Goal: Task Accomplishment & Management: Manage account settings

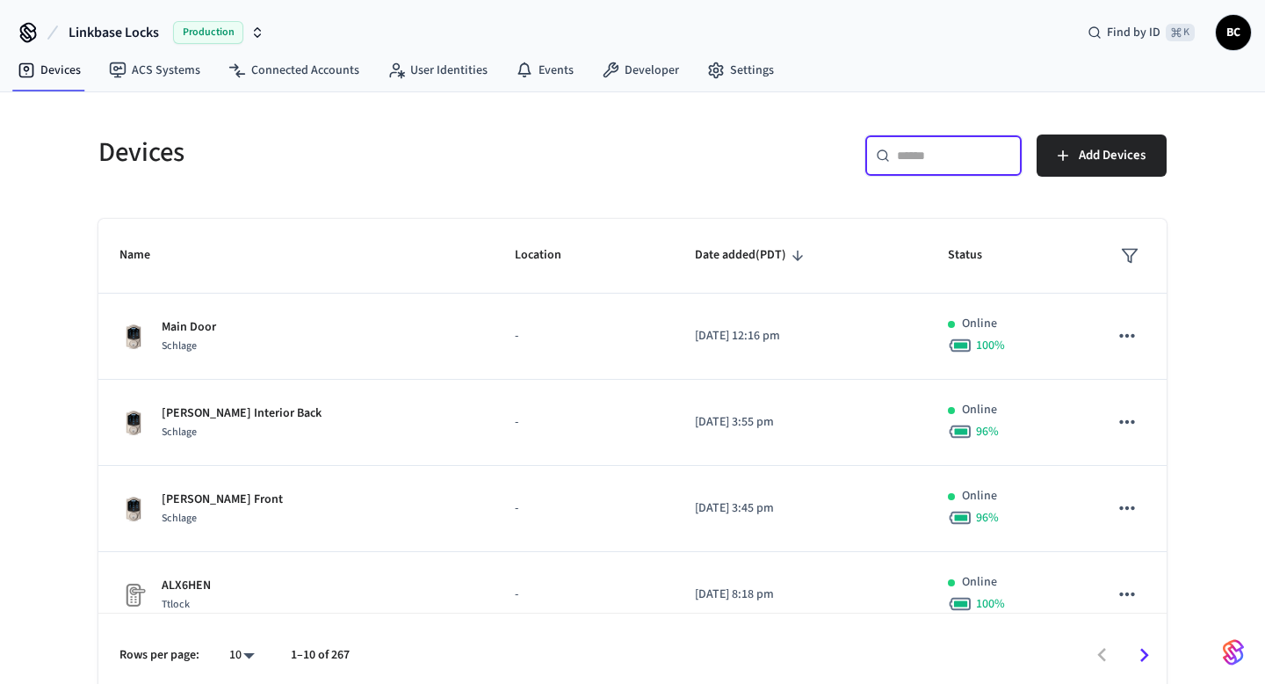
click at [912, 147] on input "text" at bounding box center [954, 156] width 114 height 18
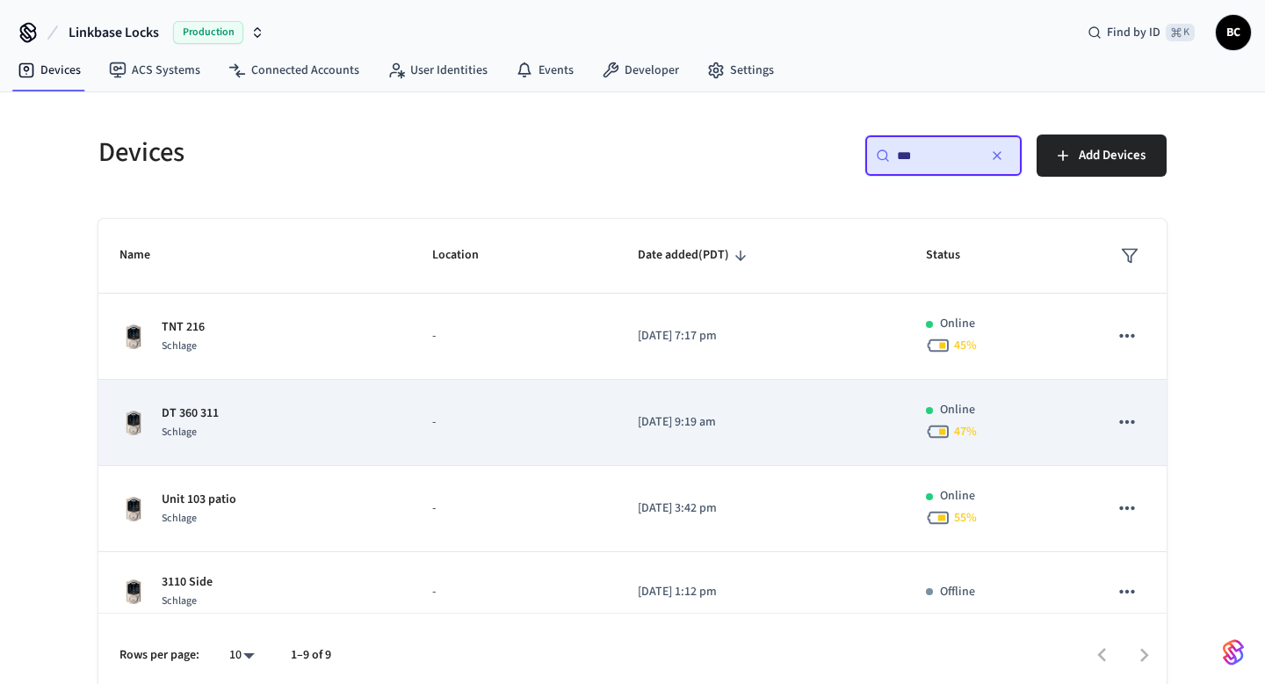
type input "***"
click at [293, 419] on div "DT 360 311 Schlage" at bounding box center [255, 422] width 271 height 37
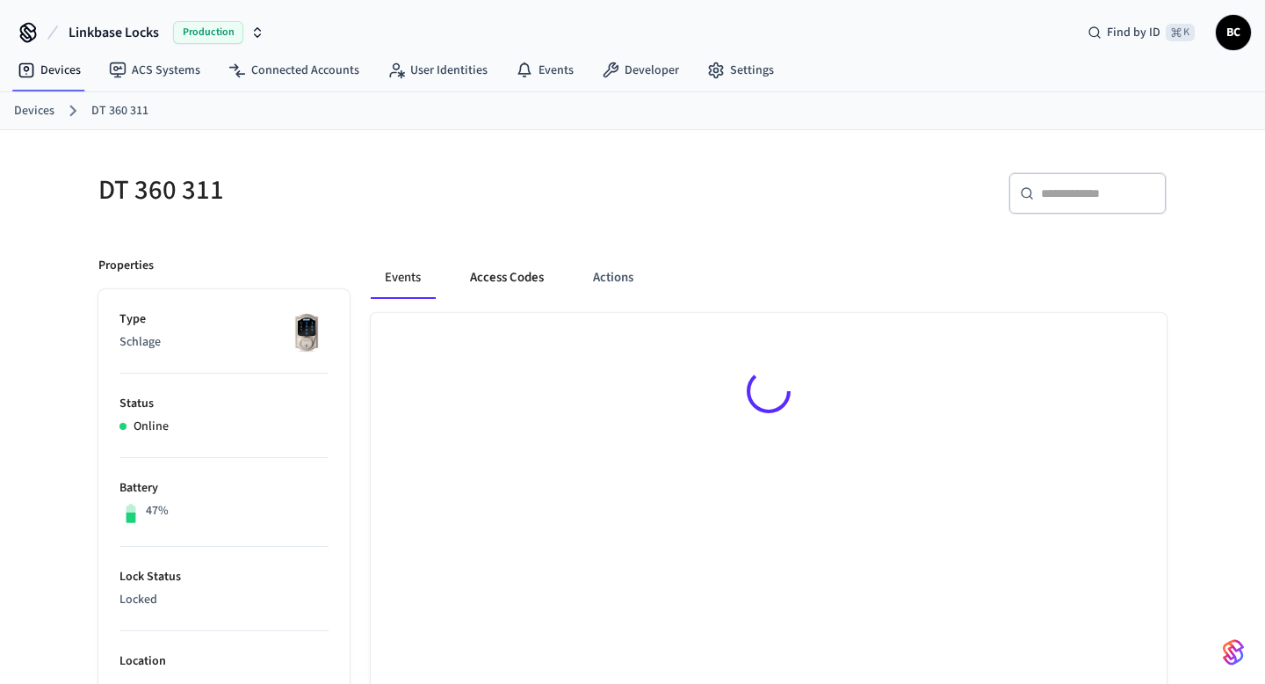
click at [470, 286] on button "Access Codes" at bounding box center [507, 278] width 102 height 42
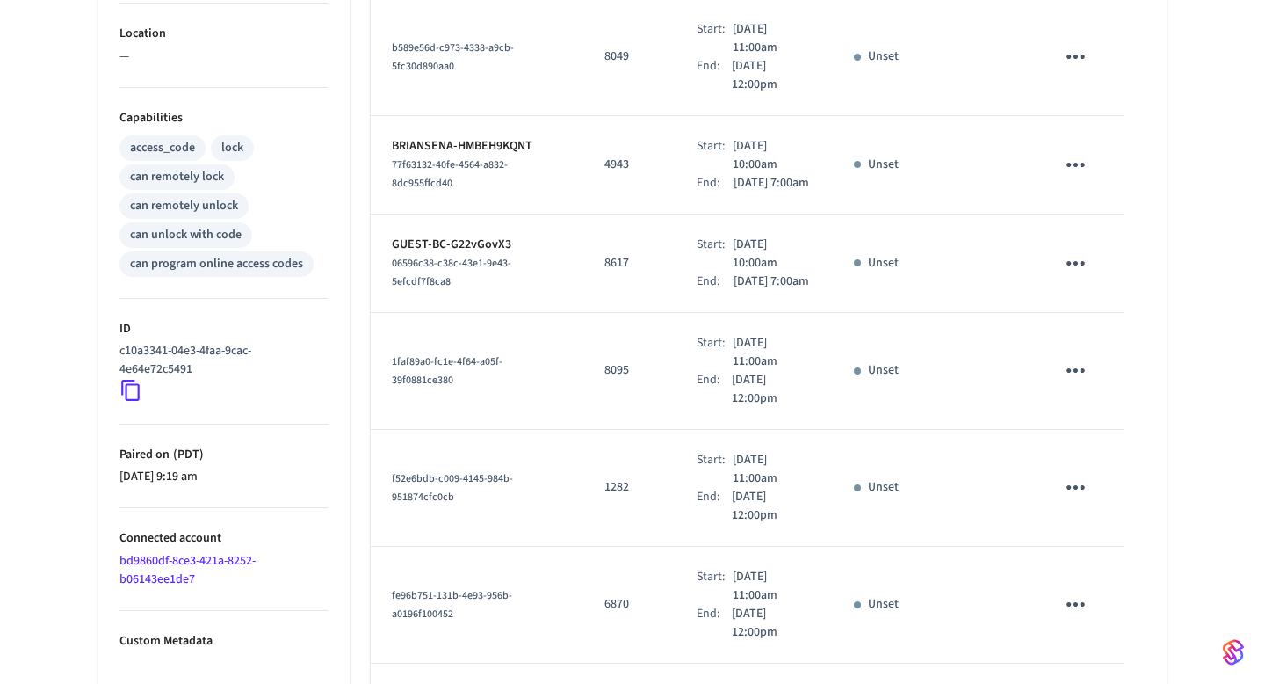
scroll to position [954, 0]
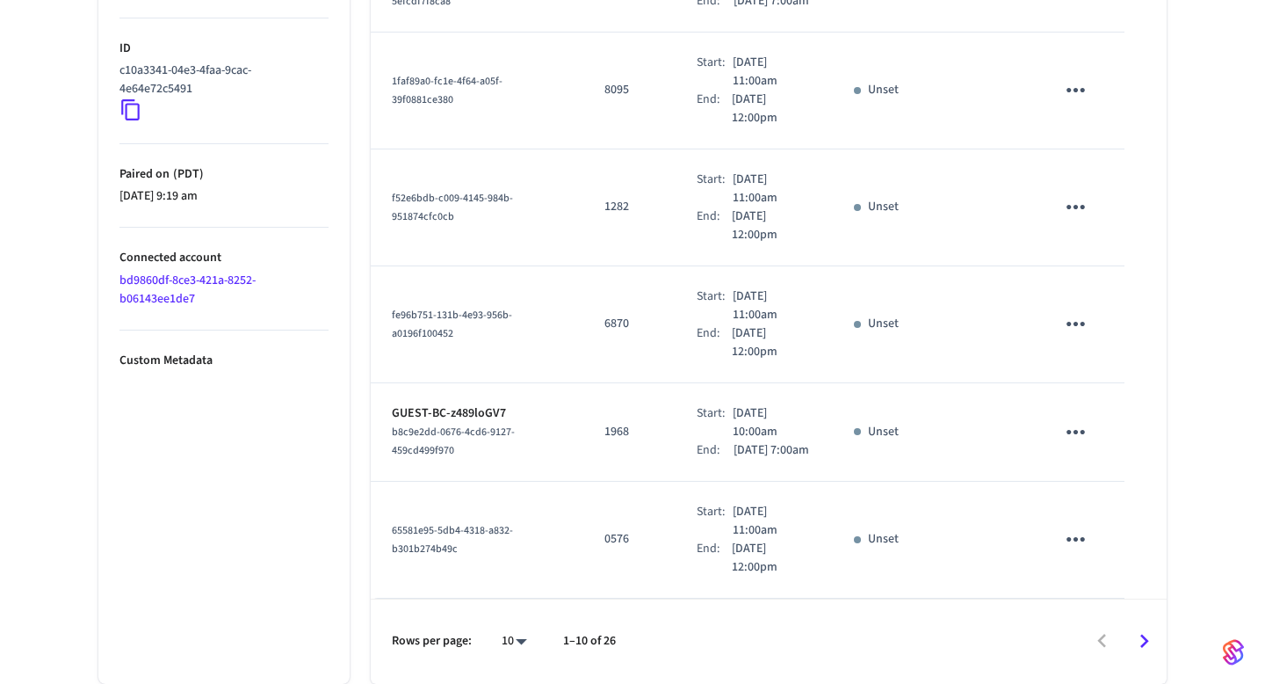
click at [518, 627] on li "All" at bounding box center [507, 632] width 47 height 47
type input "**"
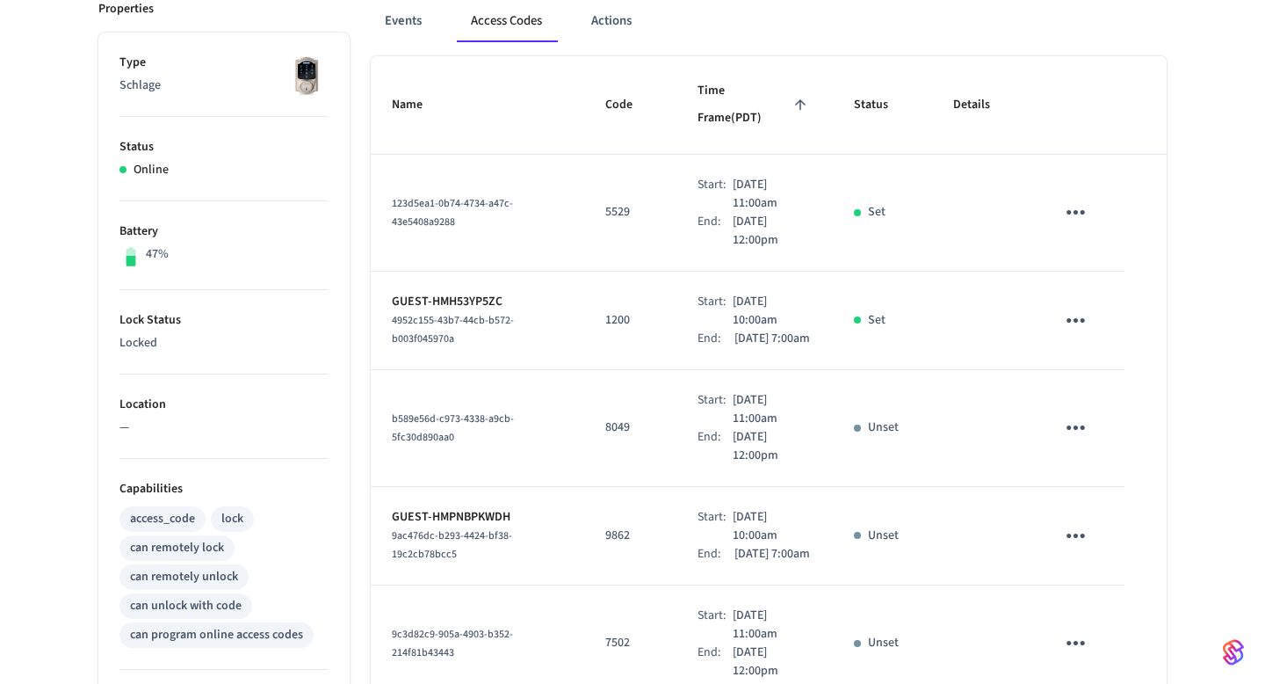
scroll to position [261, 0]
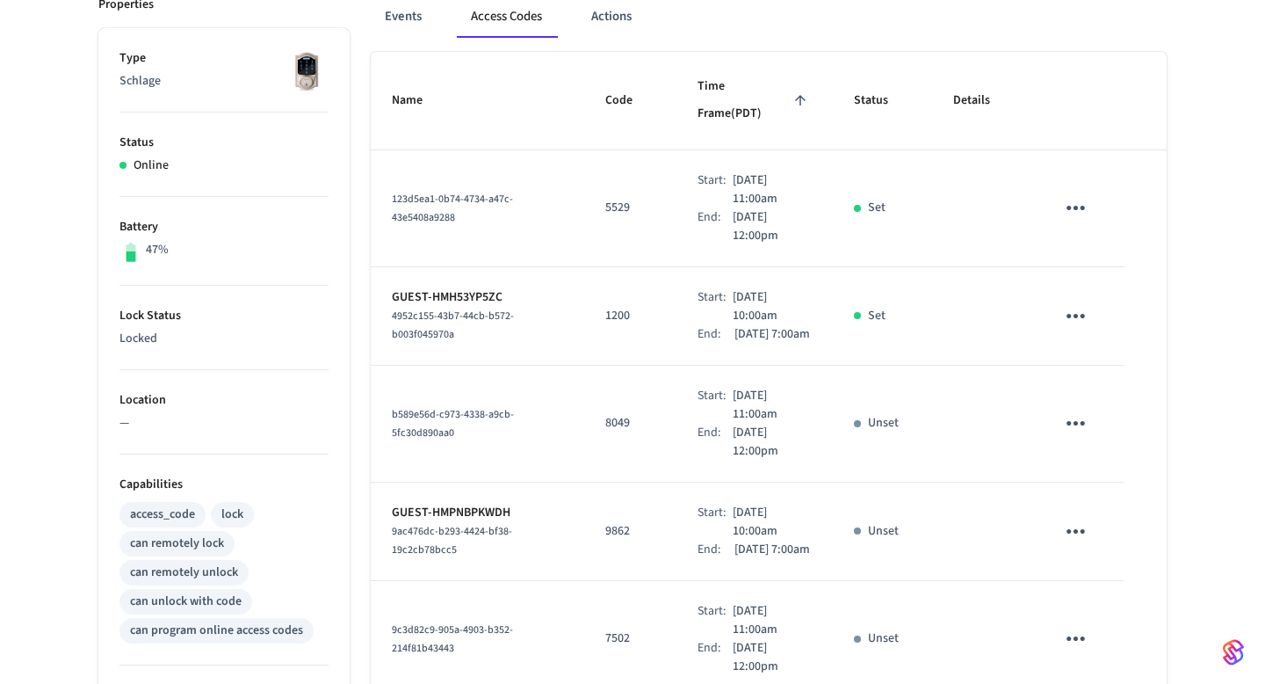
click at [648, 393] on td "8049" at bounding box center [630, 424] width 92 height 117
click at [609, 421] on p "8049" at bounding box center [630, 423] width 50 height 18
click at [605, 418] on p "8049" at bounding box center [630, 423] width 50 height 18
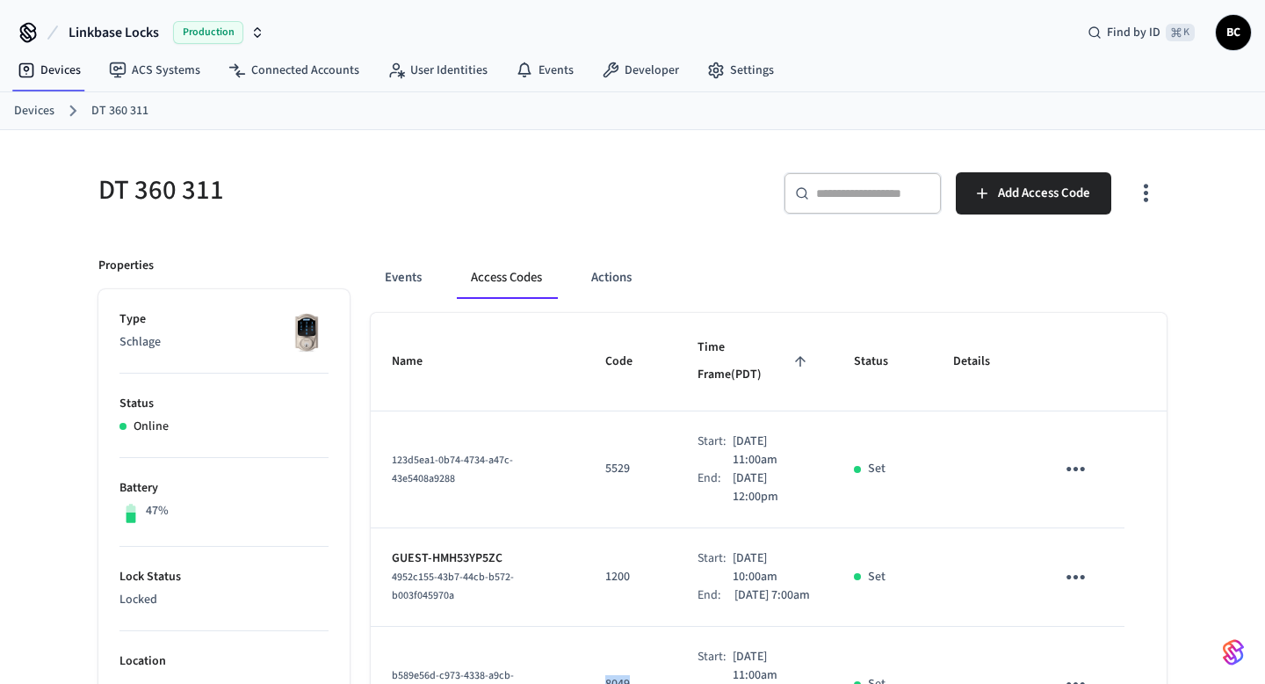
scroll to position [400, 0]
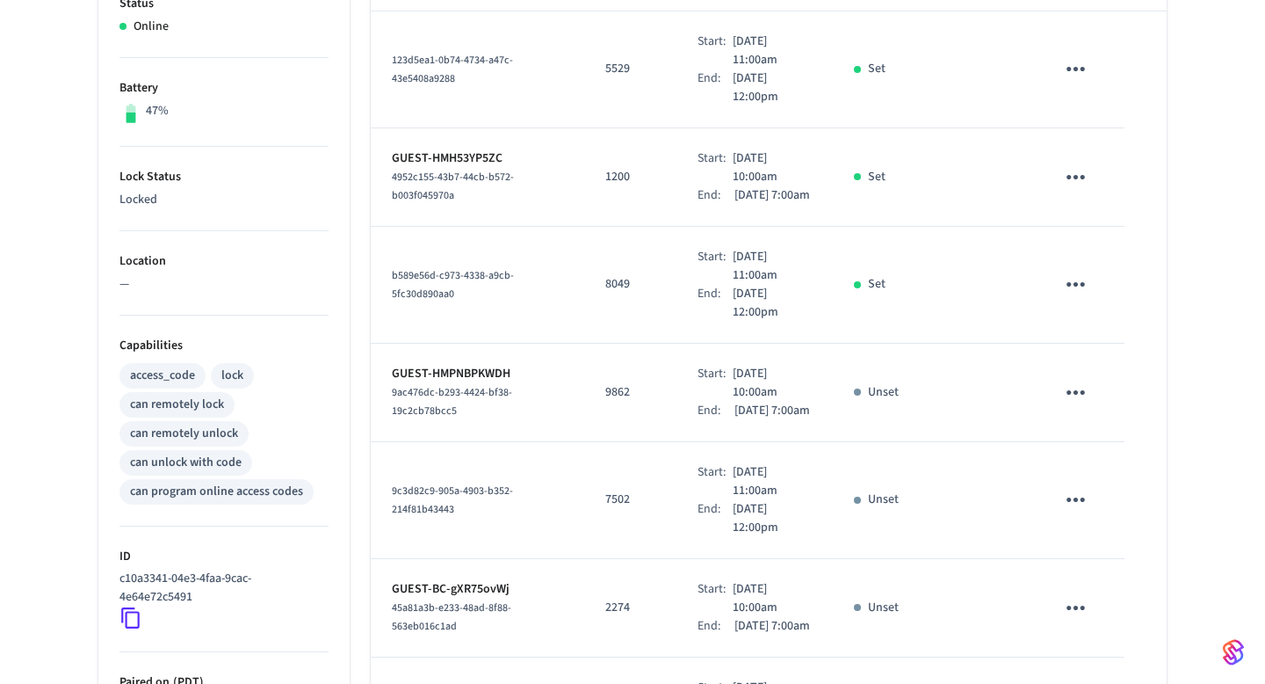
click at [704, 344] on td "Start: [DATE] 10:00am End: [DATE] 7:00am" at bounding box center [755, 393] width 156 height 98
click at [677, 324] on td "Start: [DATE] 11:00am End: [DATE] 12:00pm" at bounding box center [755, 285] width 156 height 117
click at [584, 269] on td "8049" at bounding box center [630, 285] width 92 height 117
click at [605, 275] on p "8049" at bounding box center [630, 284] width 50 height 18
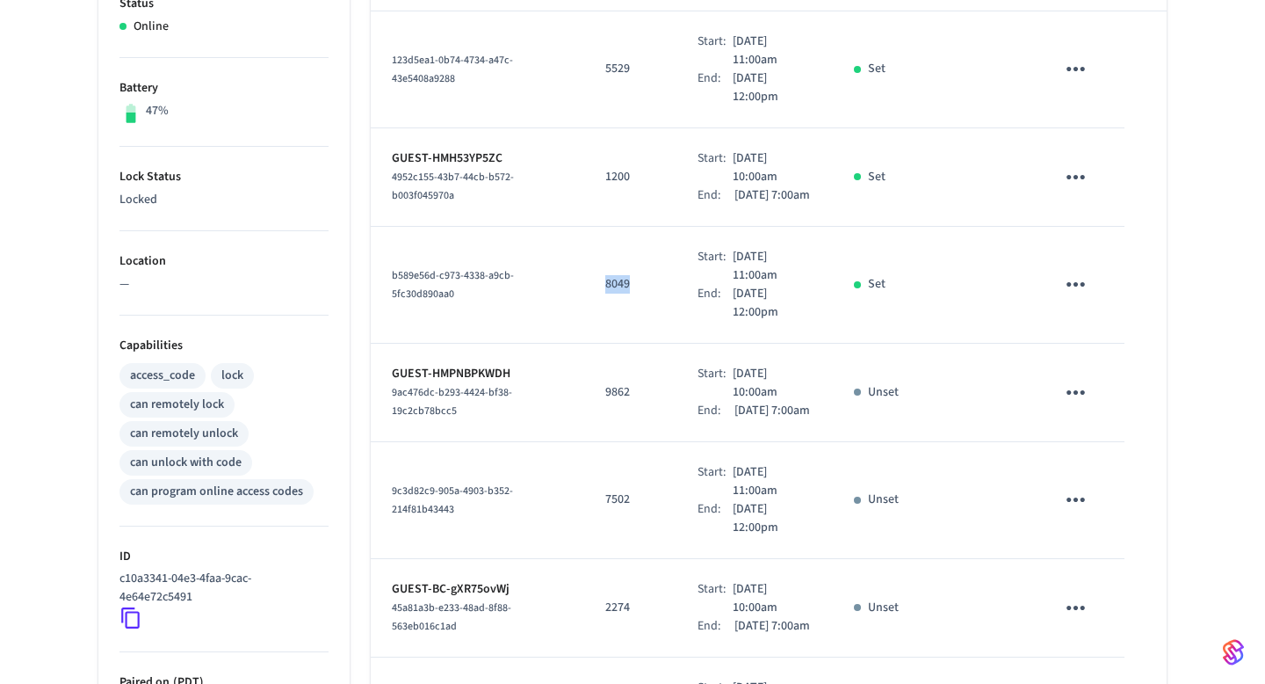
click at [605, 275] on p "8049" at bounding box center [630, 284] width 50 height 18
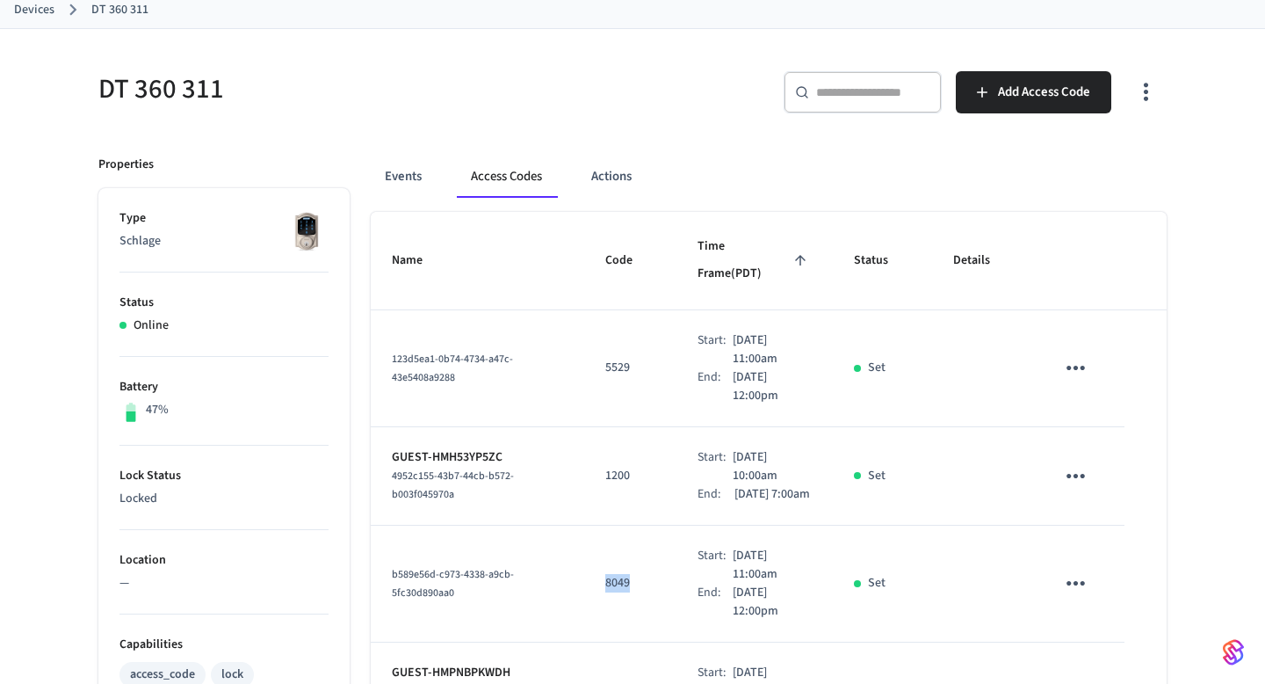
scroll to position [35, 0]
